Goal: Navigation & Orientation: Understand site structure

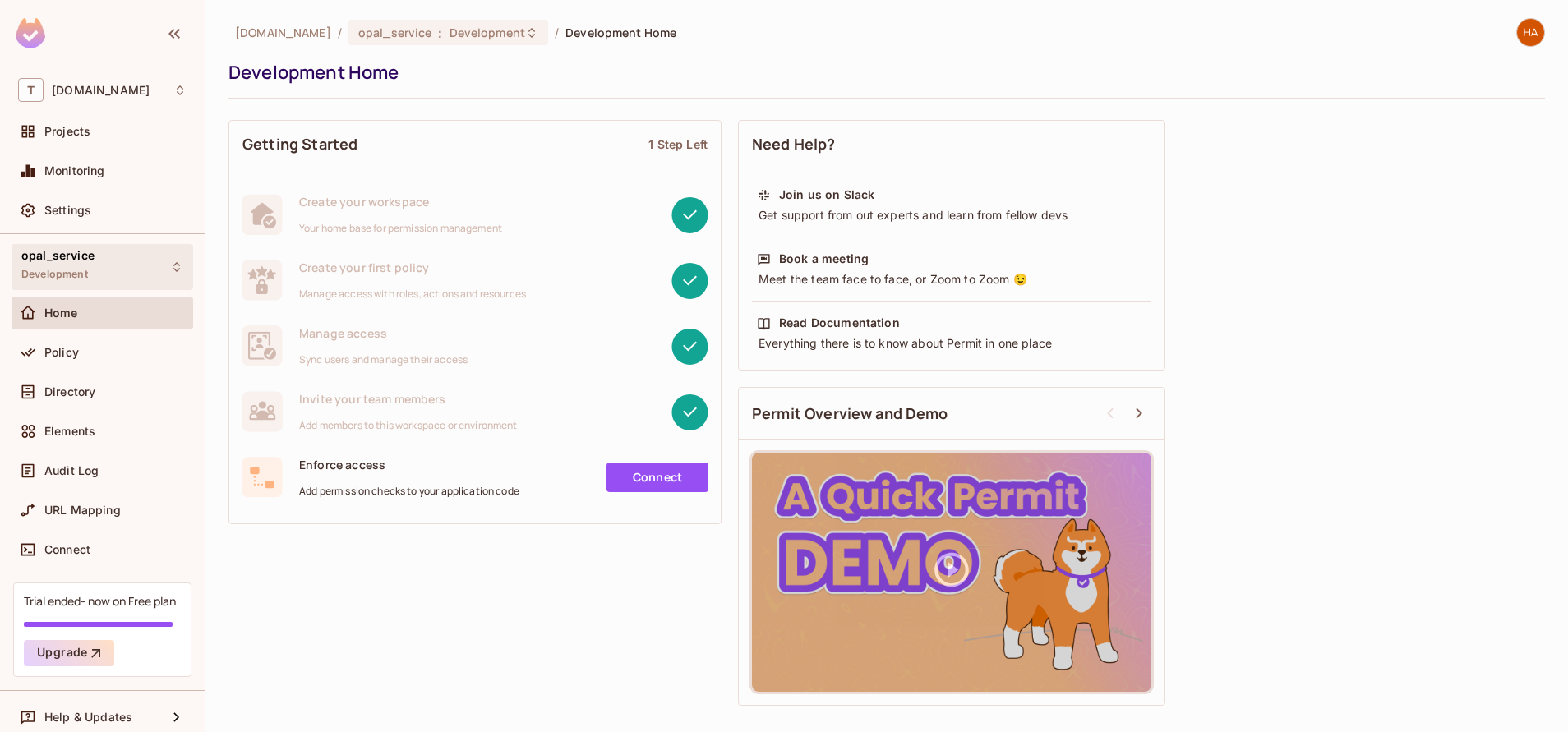
click at [95, 265] on div "opal_service Development" at bounding box center [102, 267] width 182 height 46
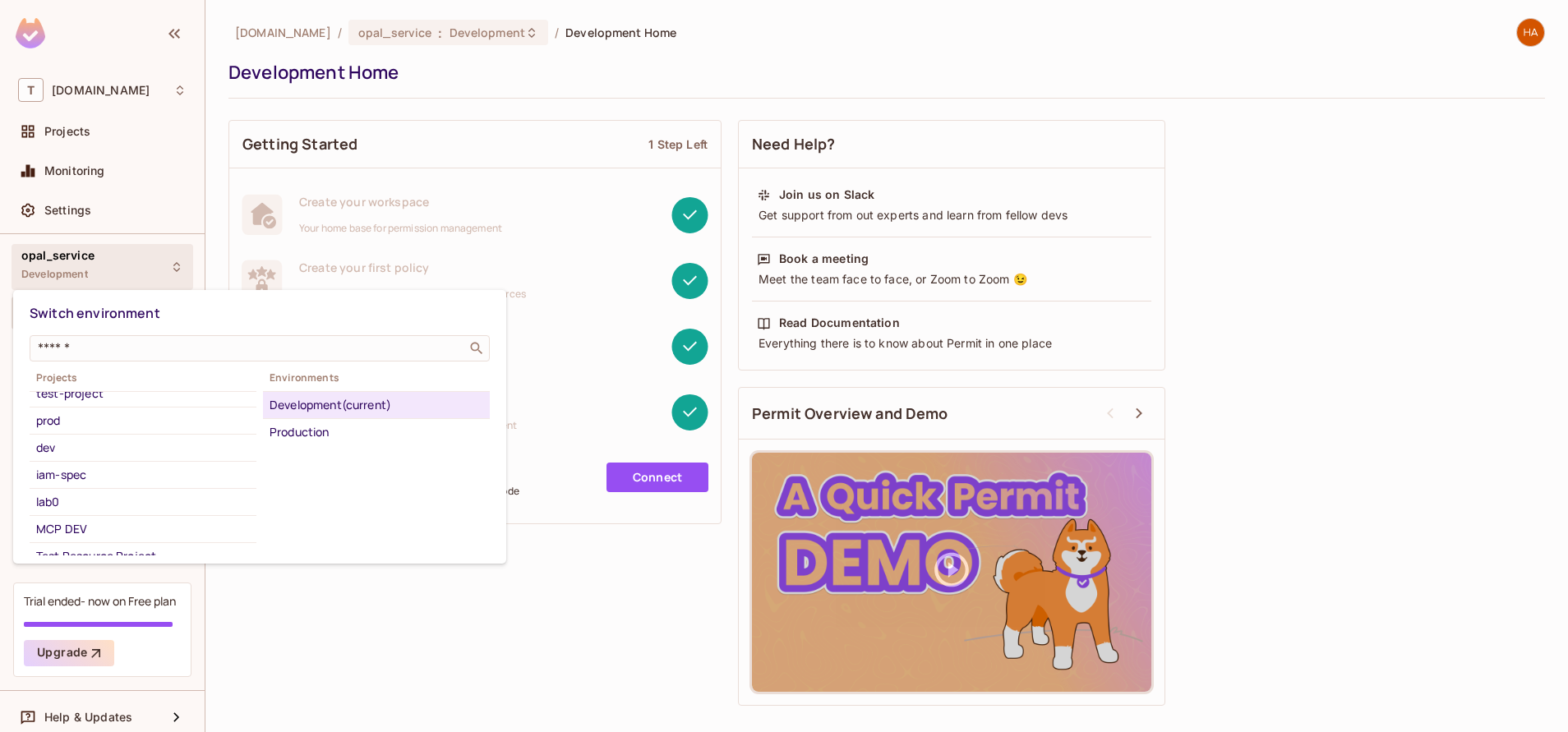
scroll to position [226, 0]
click at [131, 510] on div "MCP DEV" at bounding box center [143, 505] width 214 height 20
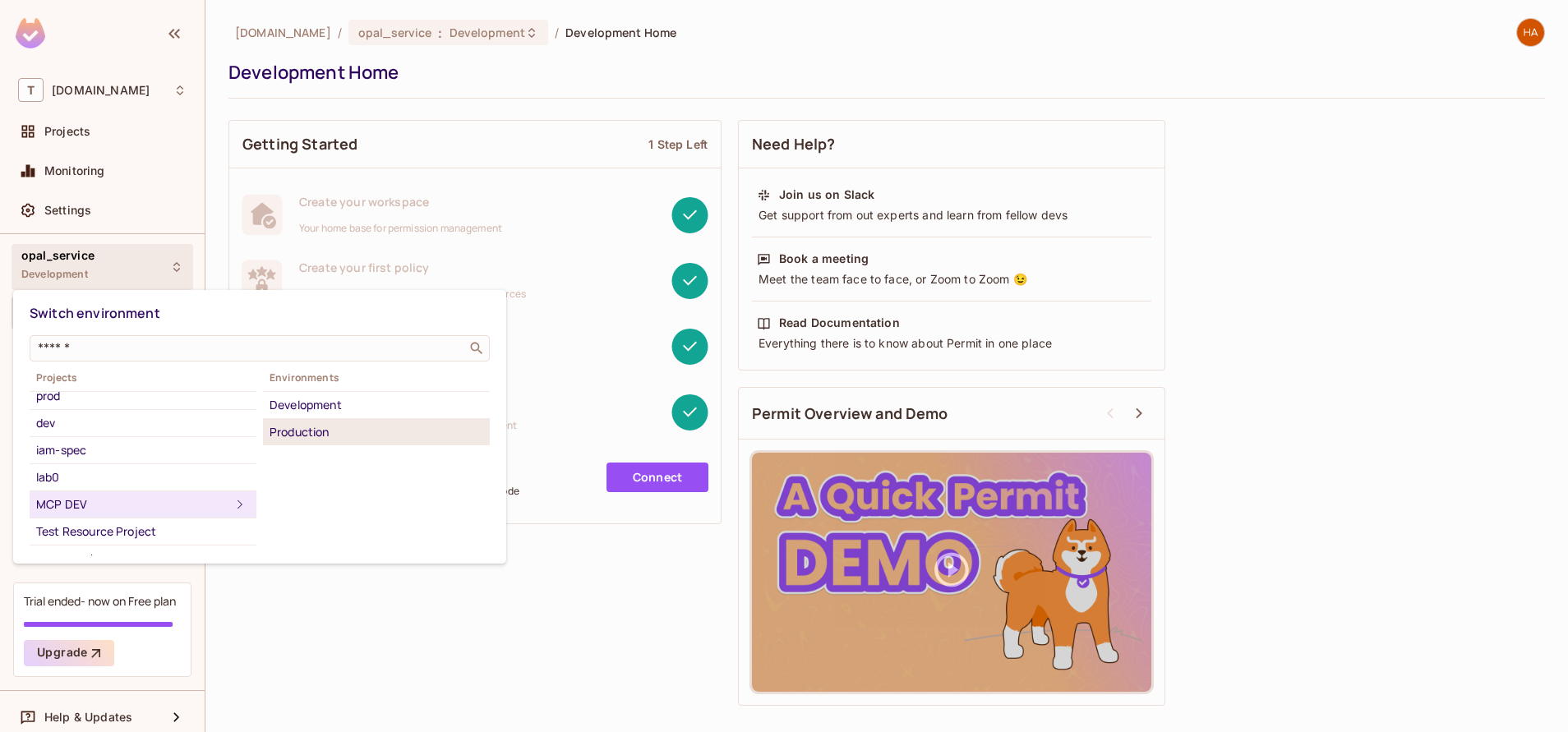
click at [367, 436] on div "Production" at bounding box center [376, 433] width 214 height 20
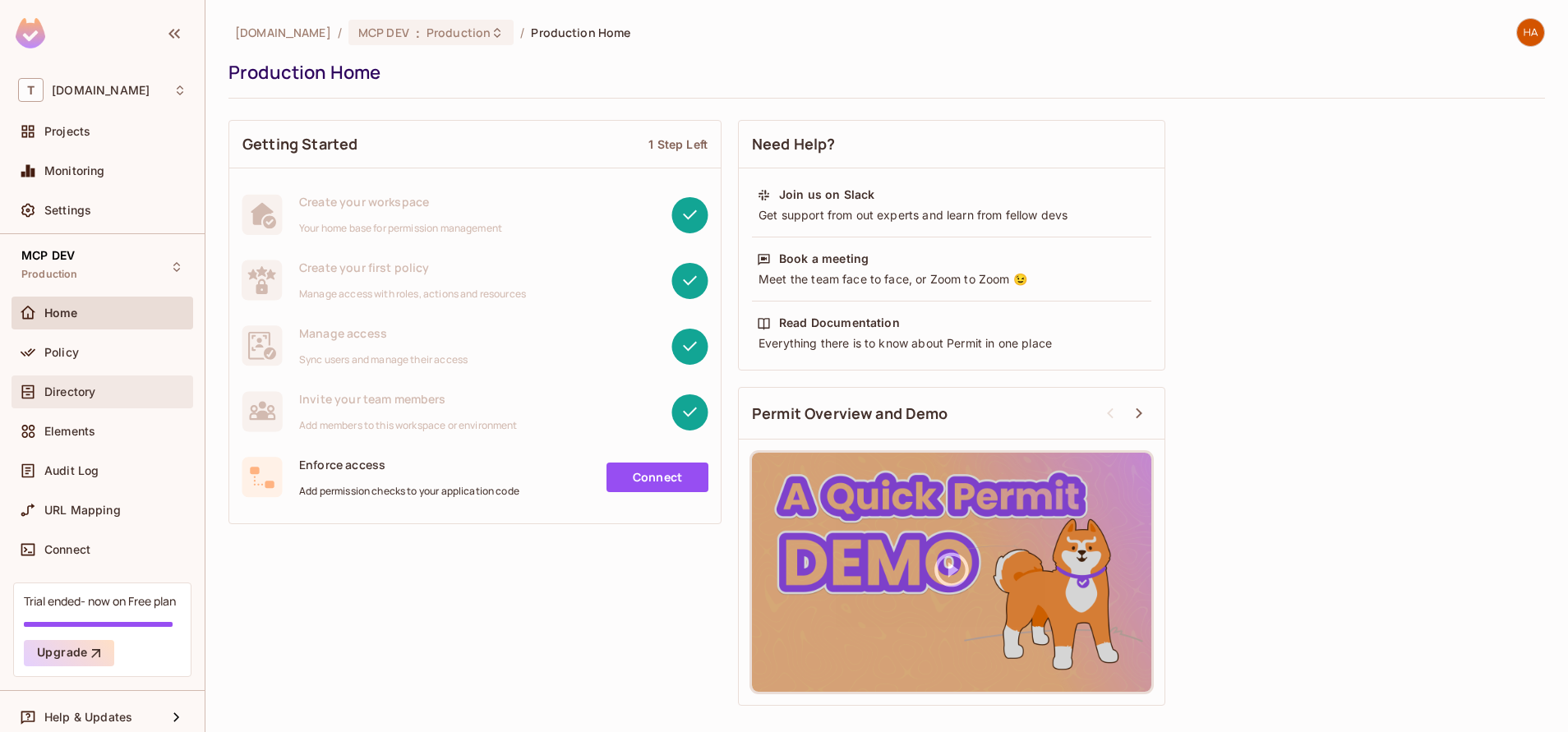
click at [103, 392] on div "Directory" at bounding box center [116, 392] width 142 height 13
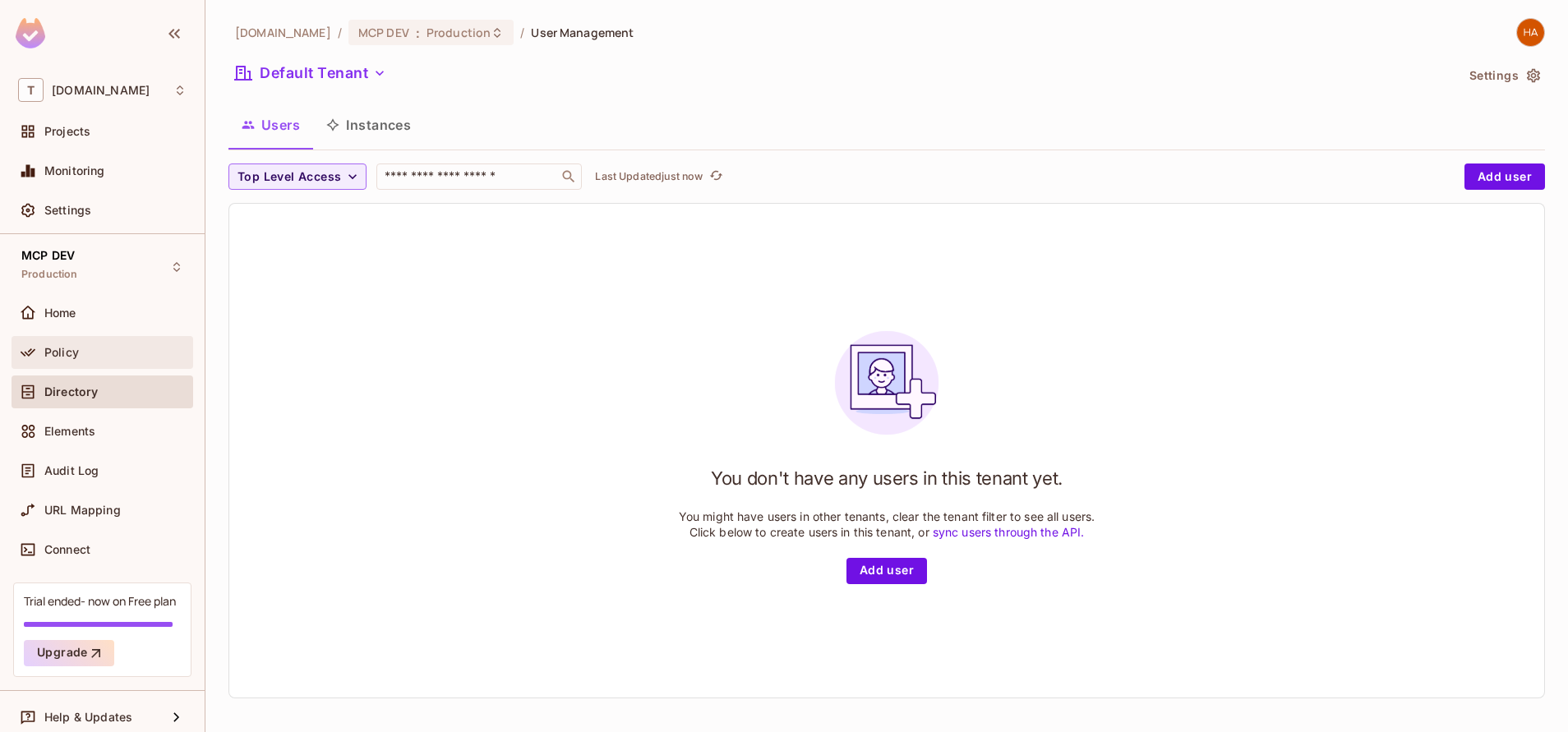
click at [90, 368] on div "Policy" at bounding box center [102, 352] width 182 height 33
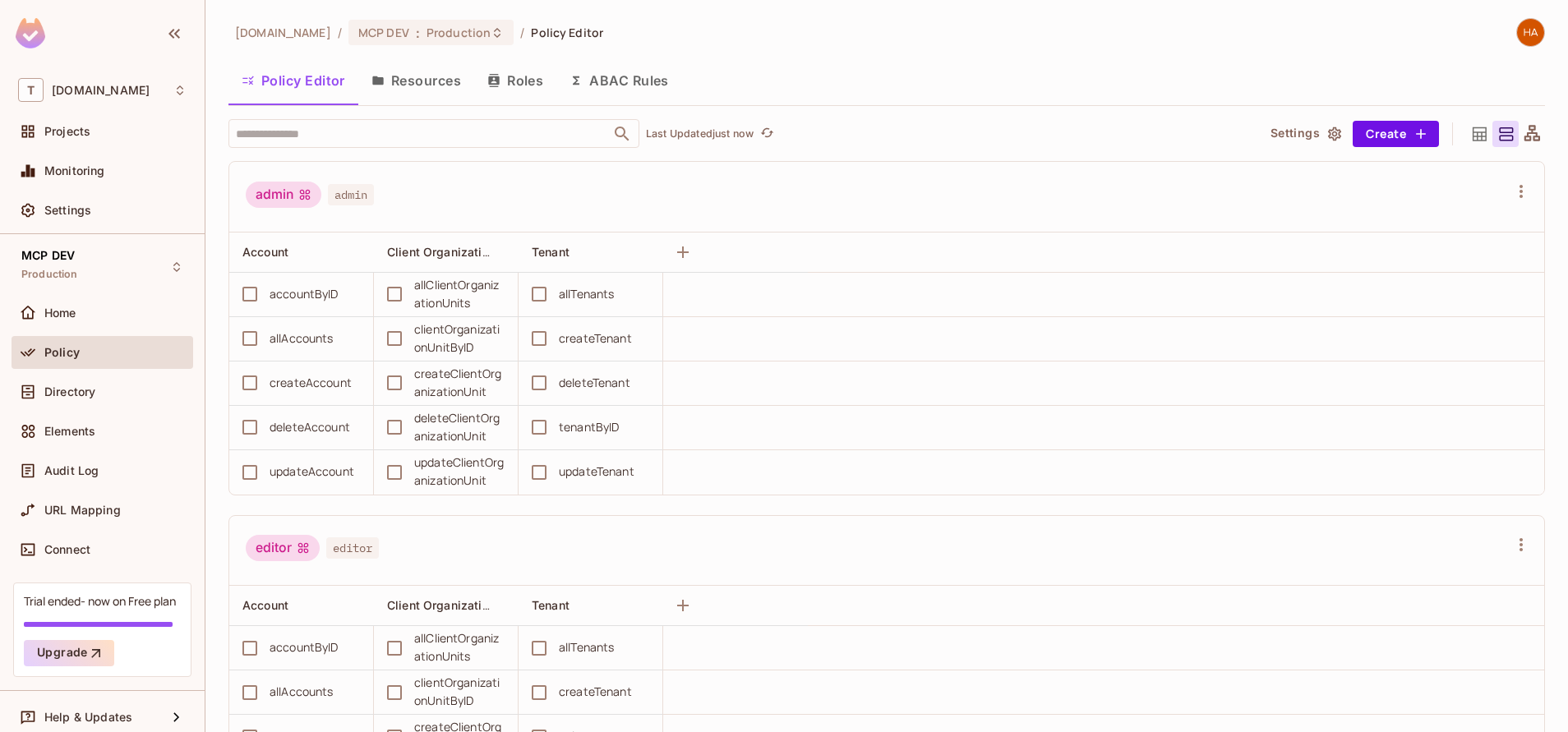
click at [415, 88] on button "Resources" at bounding box center [416, 80] width 116 height 41
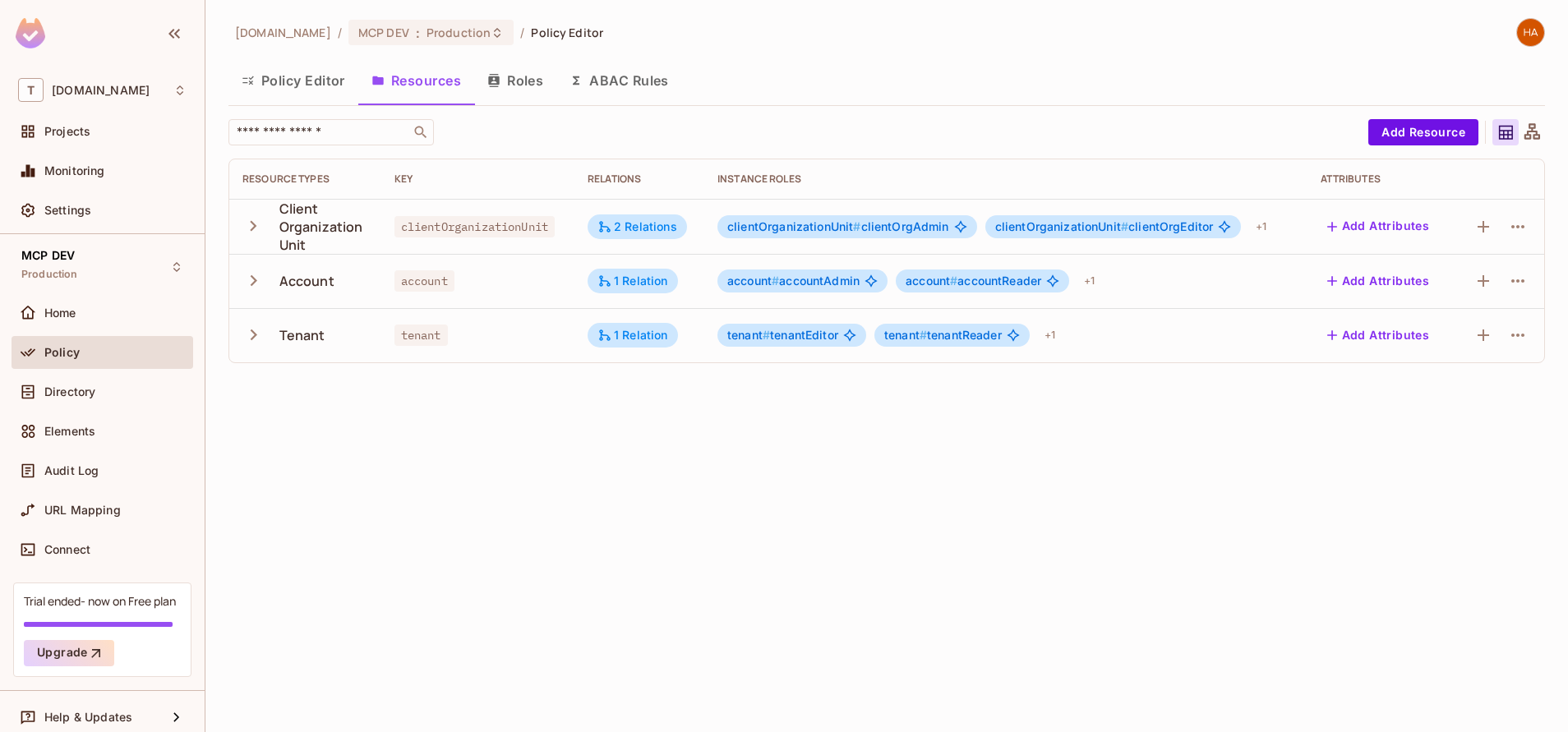
click at [307, 98] on button "Policy Editor" at bounding box center [293, 80] width 130 height 41
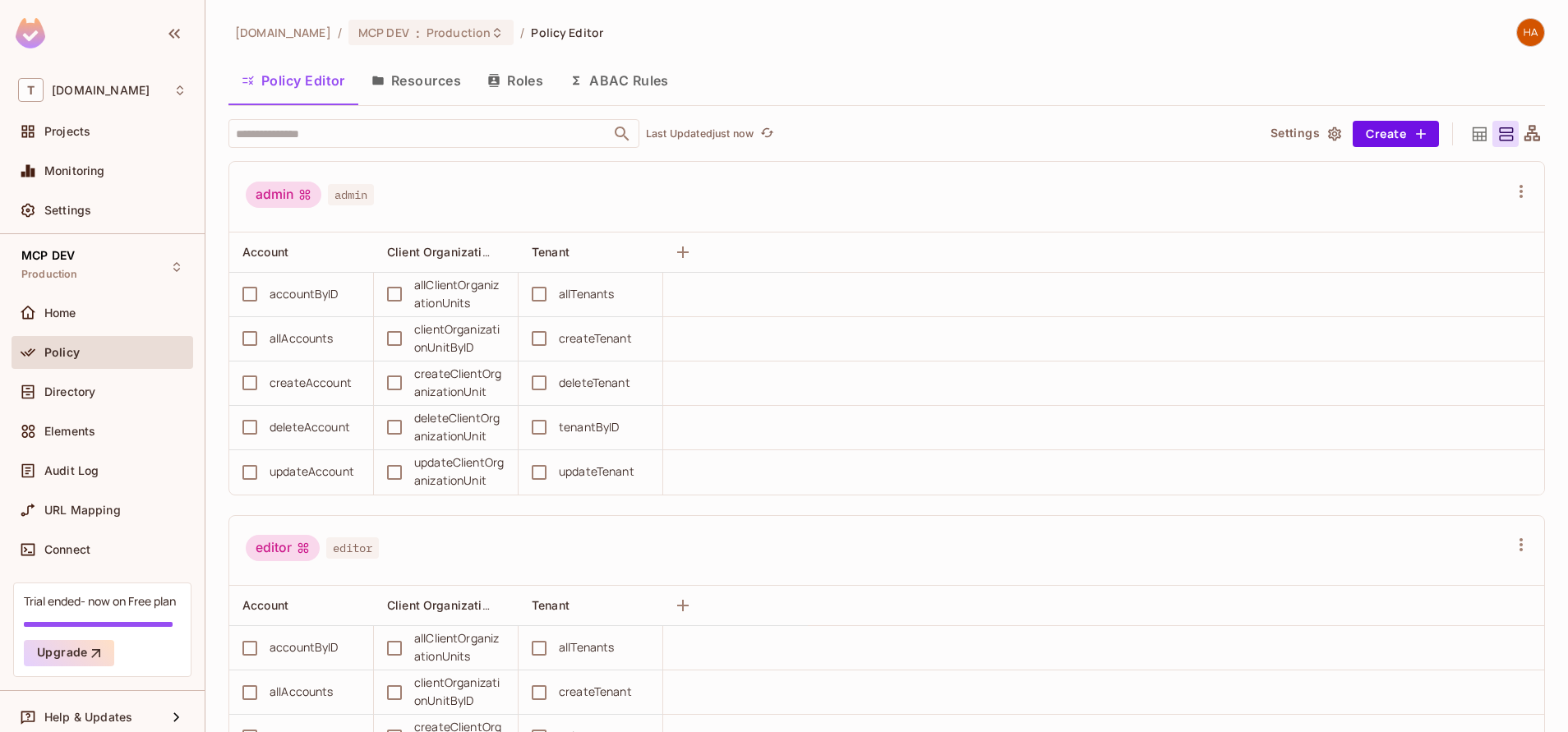
click at [520, 66] on button "Roles" at bounding box center [516, 80] width 82 height 41
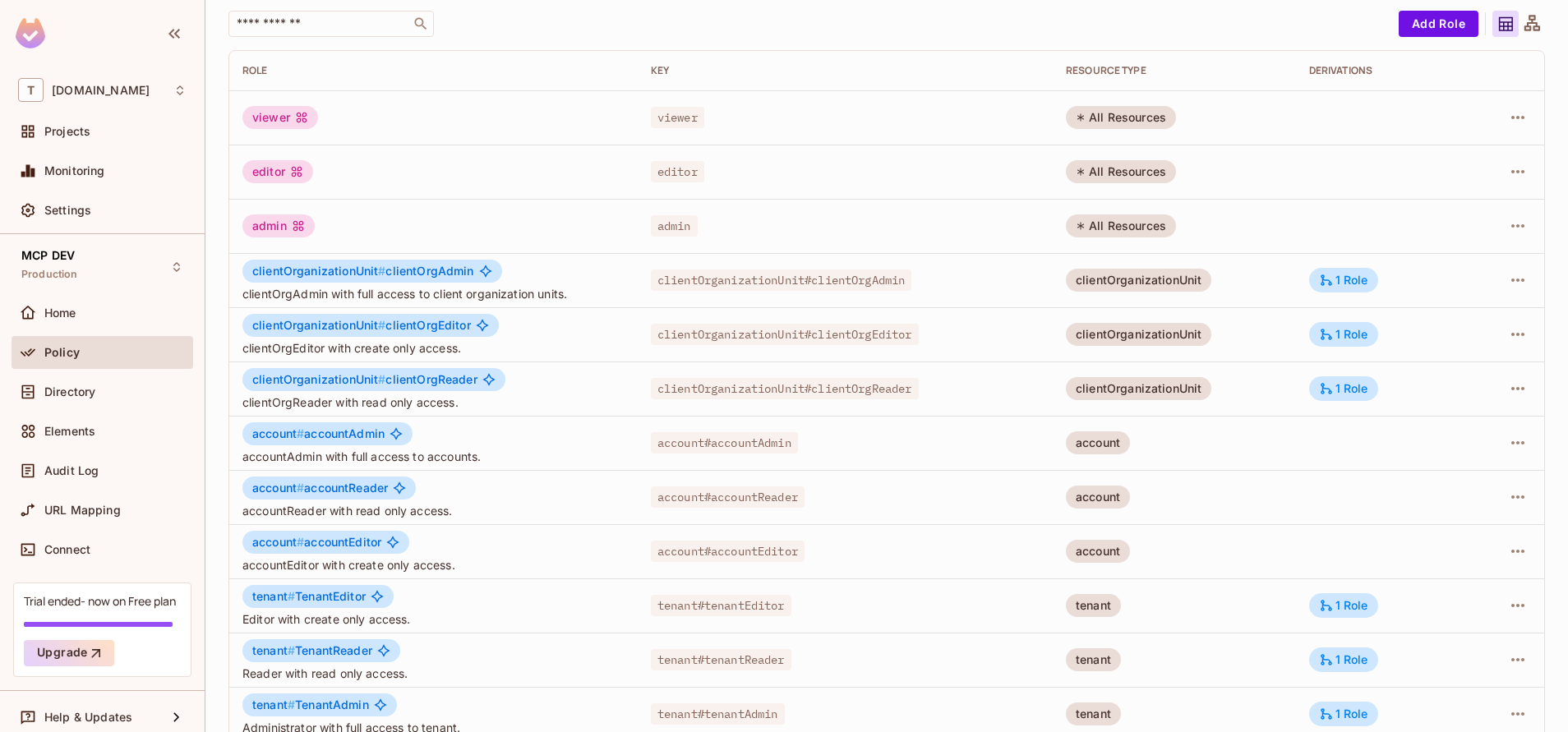
scroll to position [131, 0]
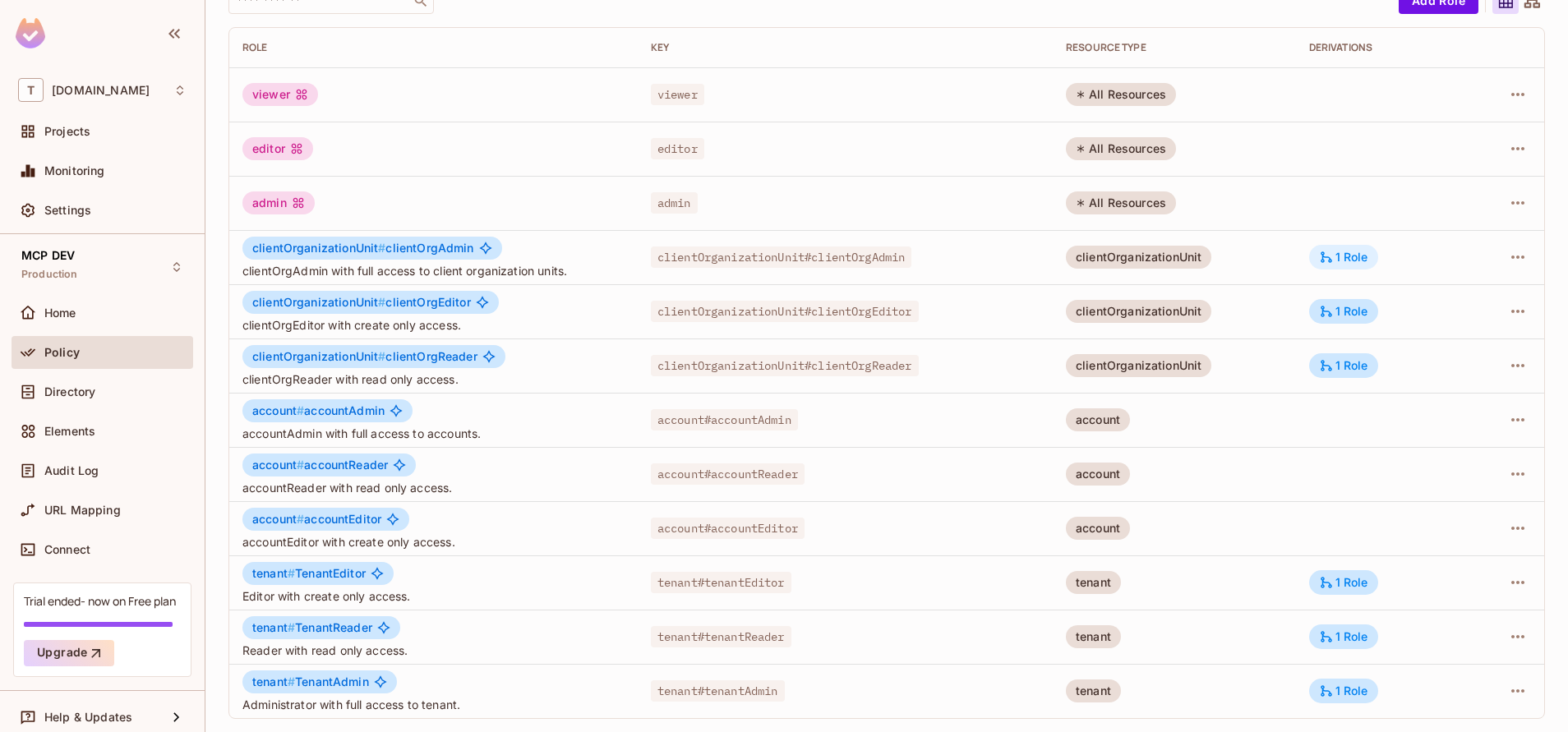
click at [1326, 258] on div "1 Role" at bounding box center [1343, 257] width 49 height 15
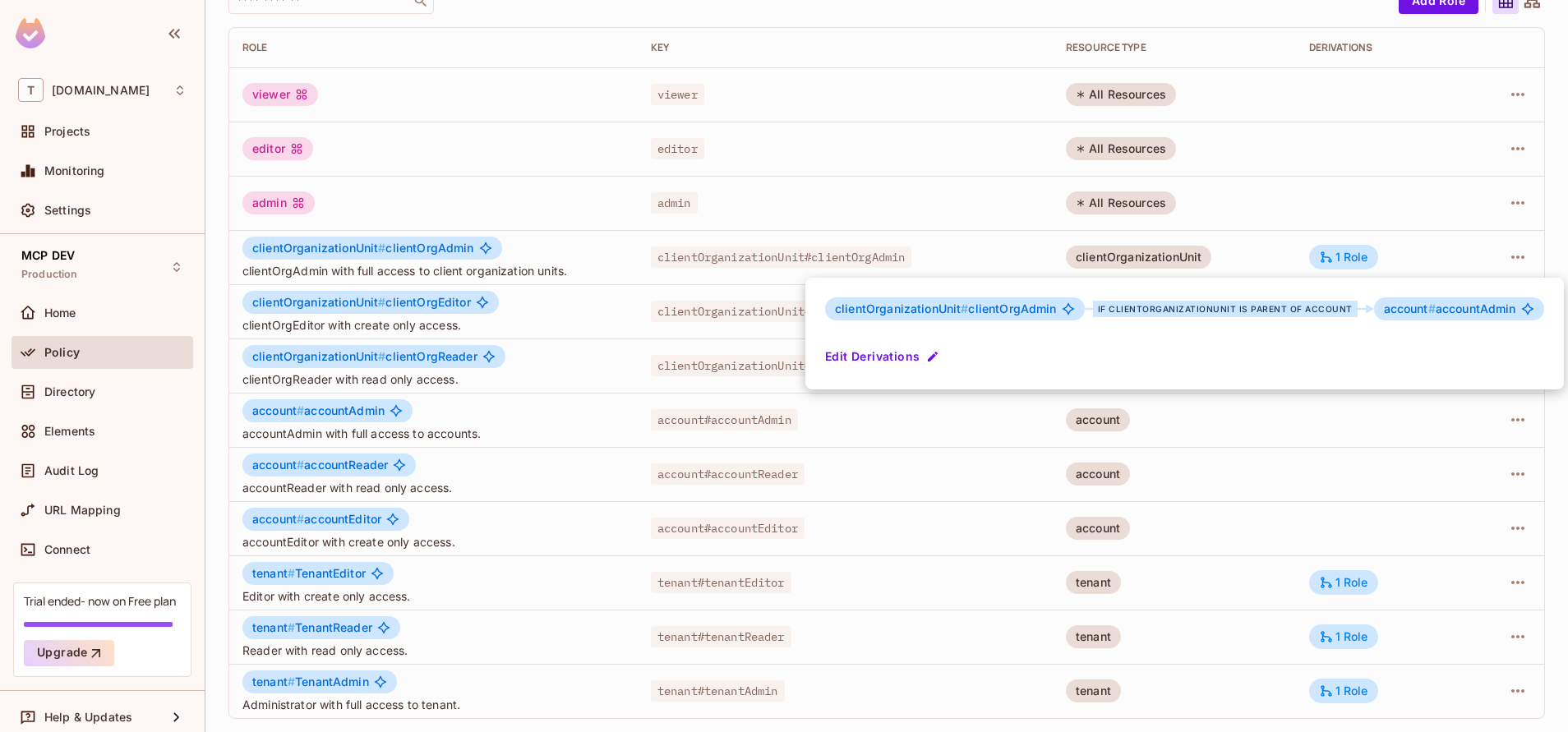
click at [1275, 637] on div at bounding box center [784, 366] width 1568 height 732
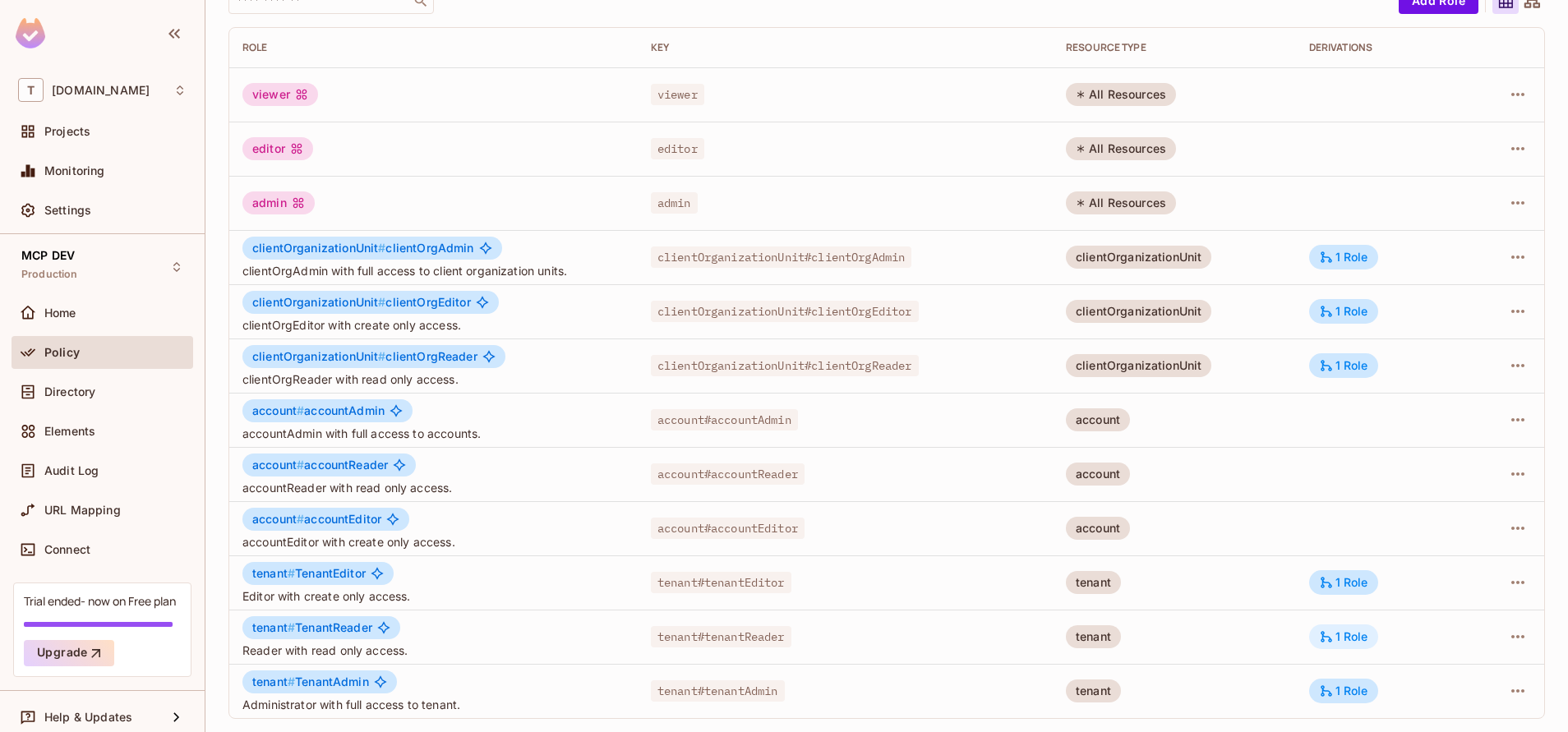
click at [1357, 641] on div "1 Role" at bounding box center [1344, 636] width 69 height 25
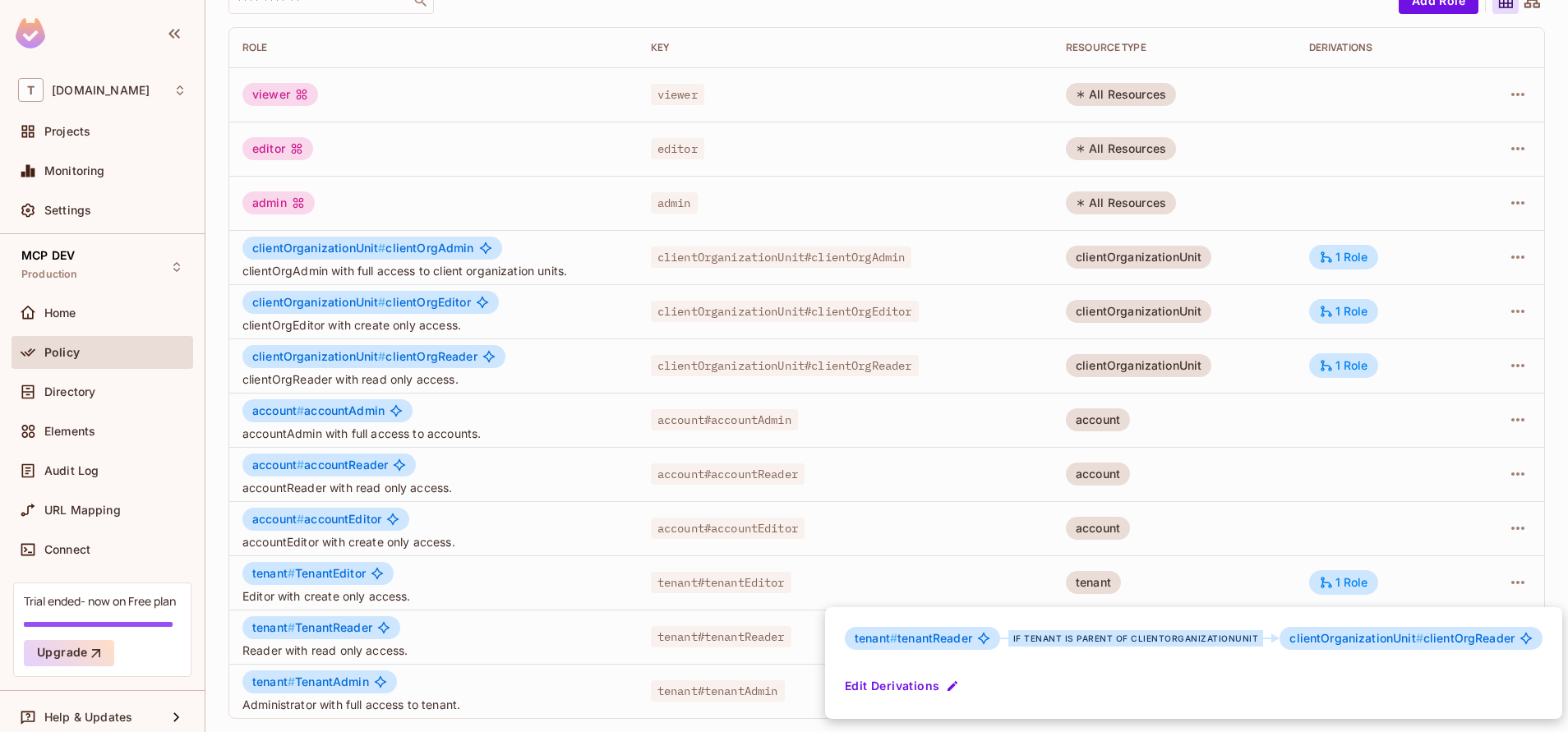
click at [1045, 523] on div at bounding box center [784, 366] width 1568 height 732
